Goal: Transaction & Acquisition: Purchase product/service

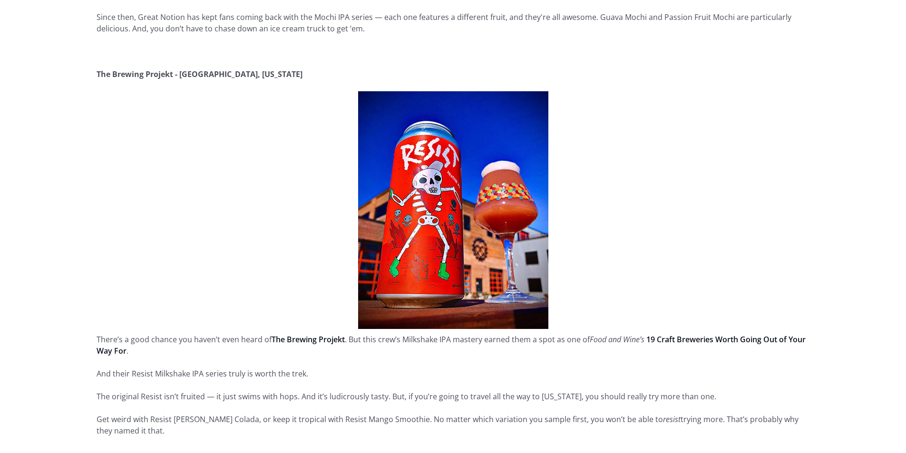
scroll to position [1807, 0]
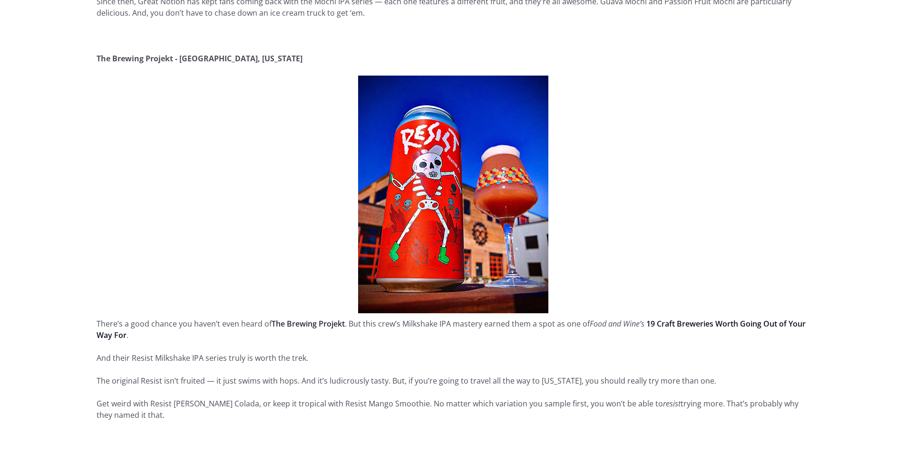
click at [341, 319] on link "The Brewing Projekt" at bounding box center [308, 324] width 73 height 10
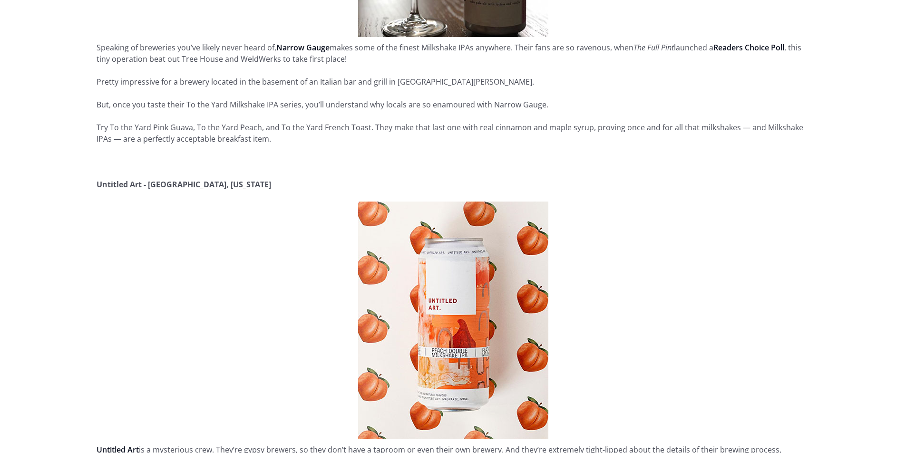
scroll to position [2473, 0]
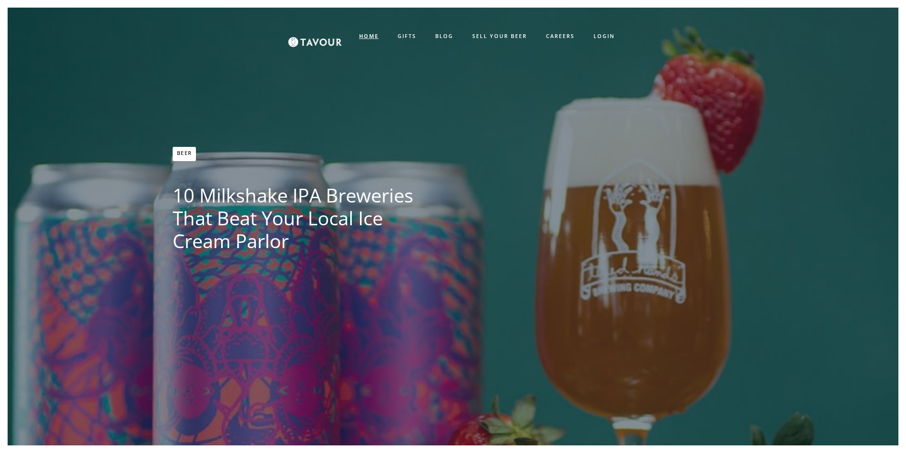
click at [363, 36] on strong "HOME" at bounding box center [368, 35] width 19 height 7
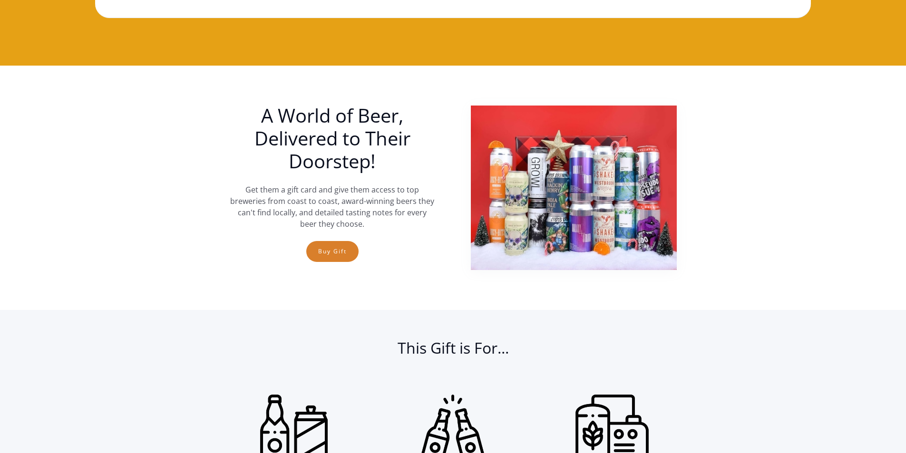
scroll to position [285, 0]
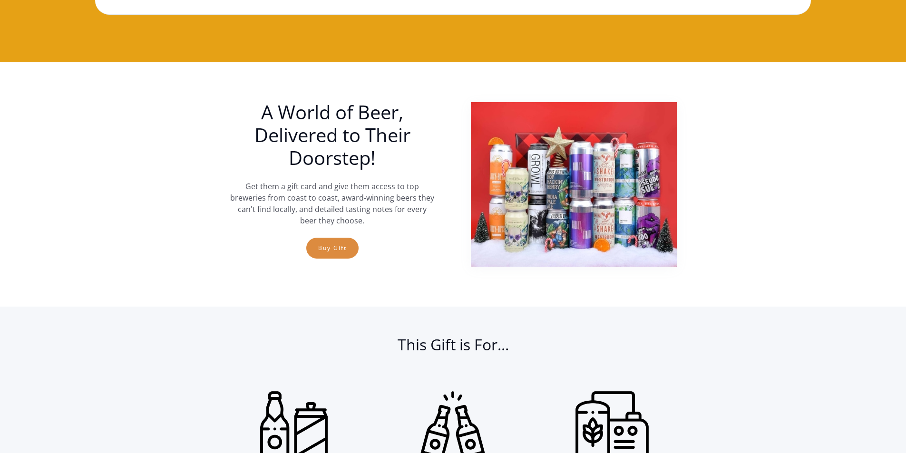
click at [331, 253] on link "Buy Gift" at bounding box center [332, 248] width 52 height 21
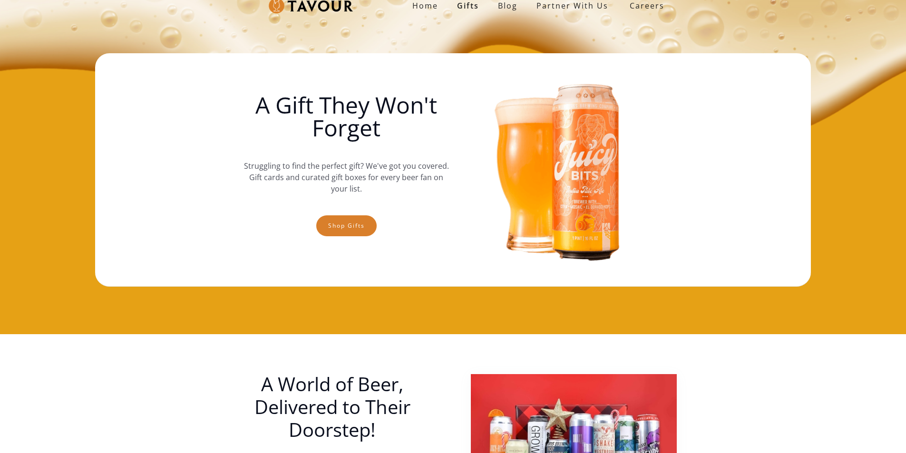
scroll to position [0, 0]
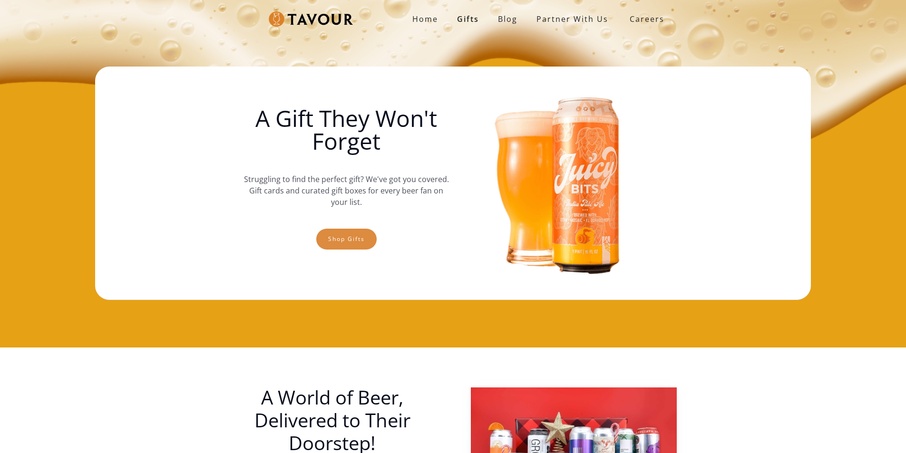
click at [350, 243] on link "Shop gifts" at bounding box center [346, 239] width 60 height 21
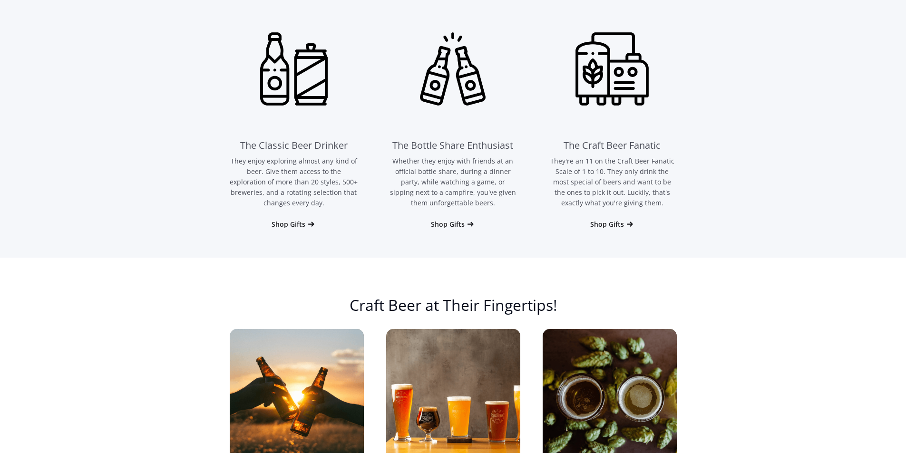
scroll to position [585, 0]
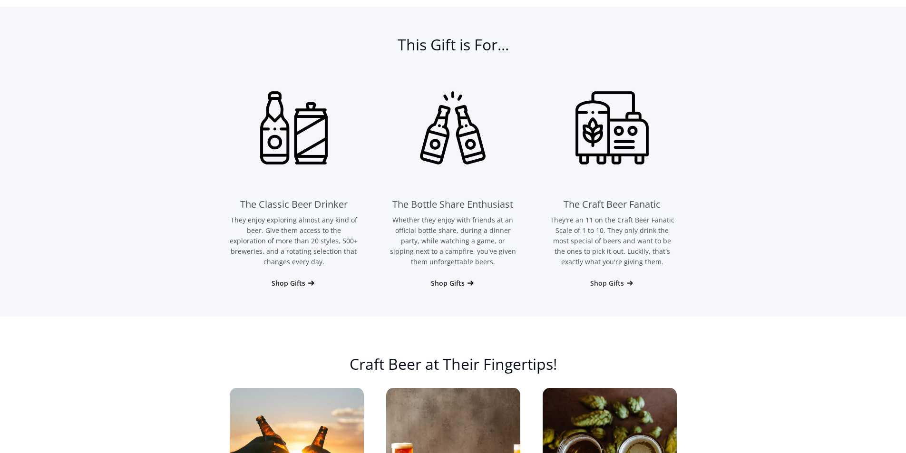
click at [611, 285] on div "Shop Gifts" at bounding box center [607, 284] width 34 height 10
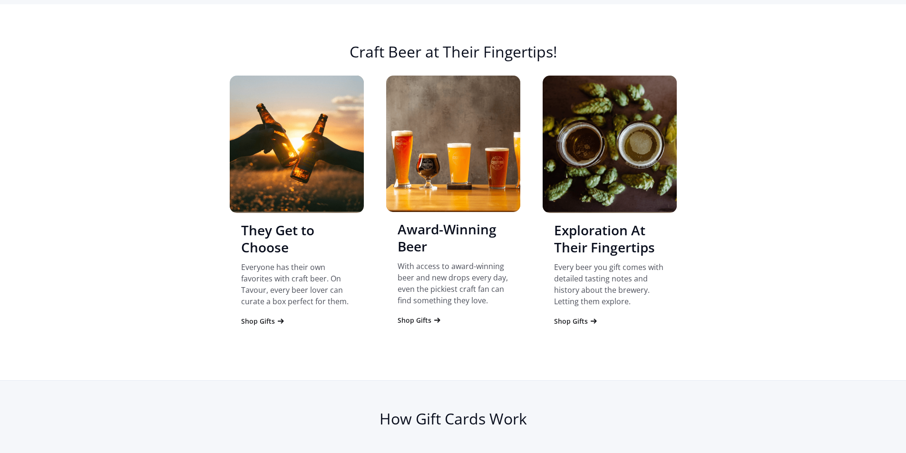
scroll to position [902, 0]
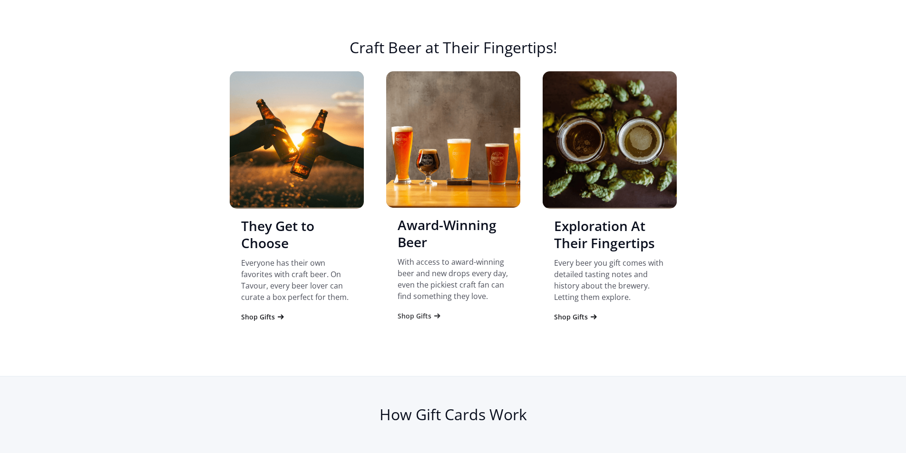
click at [429, 313] on div "Shop Gifts" at bounding box center [415, 316] width 34 height 10
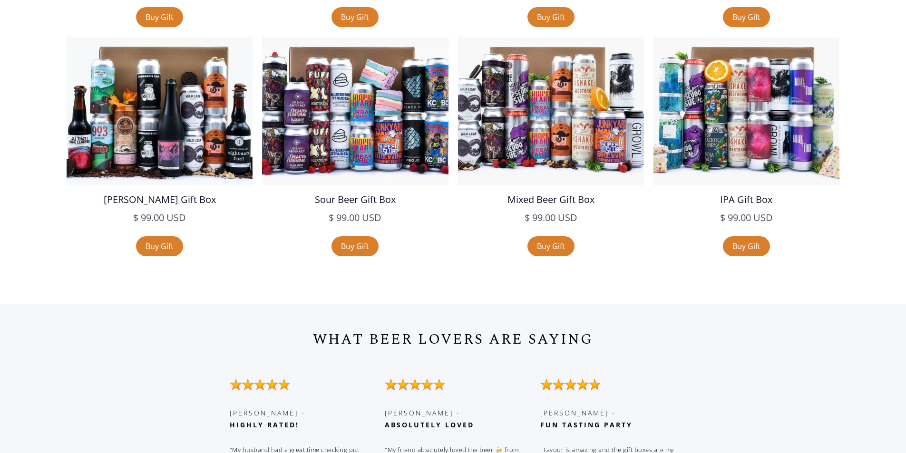
scroll to position [1897, 0]
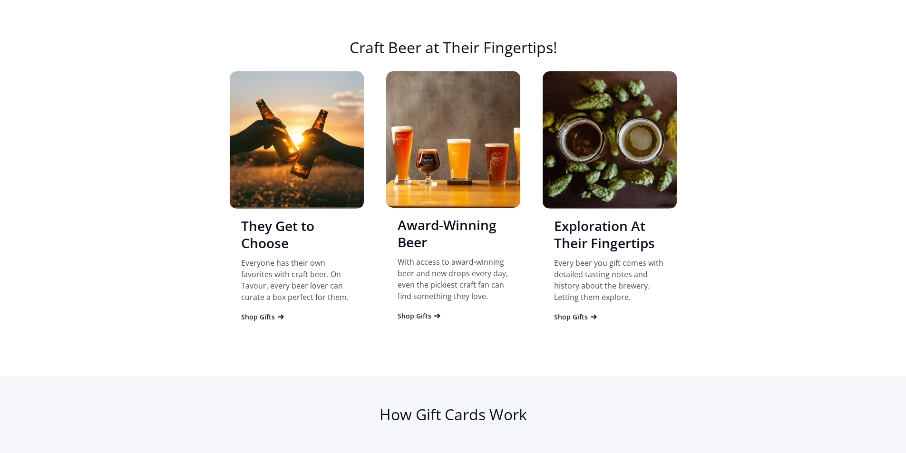
scroll to position [585, 0]
